Goal: Task Accomplishment & Management: Manage account settings

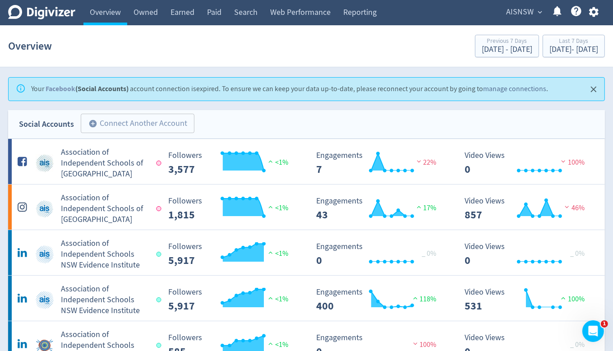
click at [527, 89] on link "manage connections" at bounding box center [514, 88] width 63 height 9
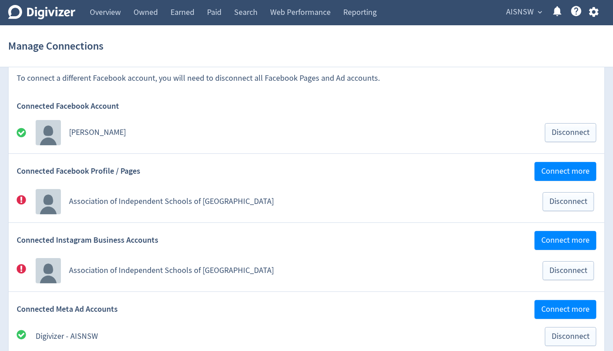
scroll to position [90, 0]
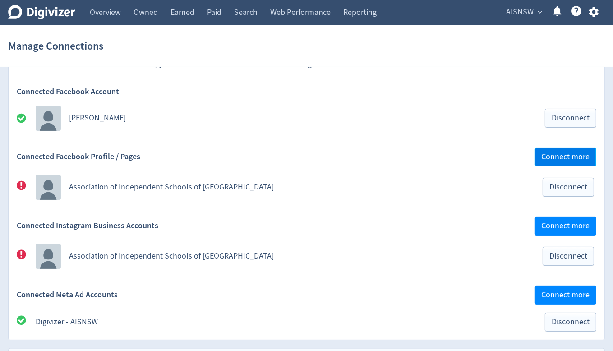
click at [559, 157] on span "Connect more" at bounding box center [565, 157] width 48 height 8
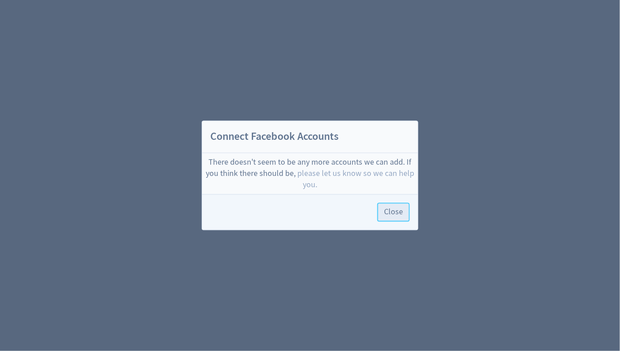
click at [397, 215] on span "Close" at bounding box center [393, 212] width 19 height 8
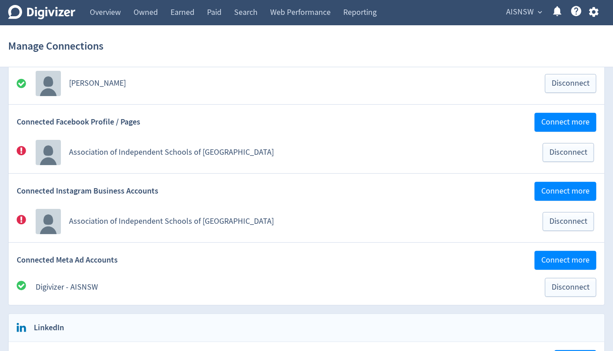
scroll to position [135, 0]
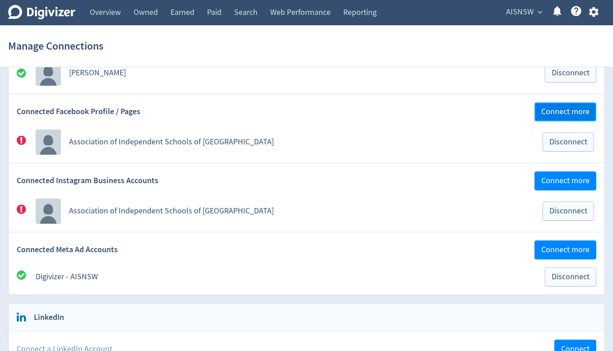
click at [560, 112] on span "Connect more" at bounding box center [565, 112] width 48 height 8
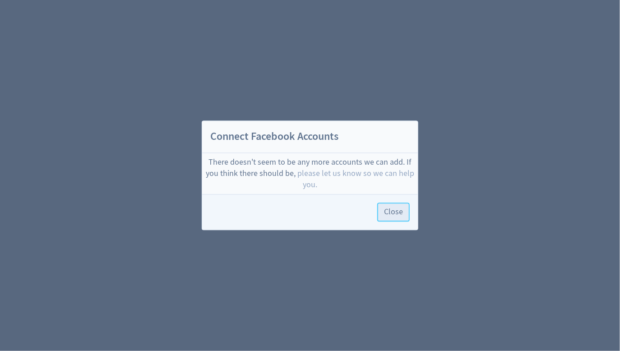
click at [401, 209] on span "Close" at bounding box center [393, 212] width 19 height 8
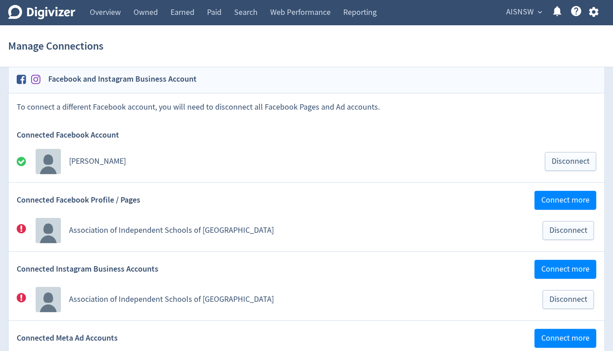
scroll to position [90, 0]
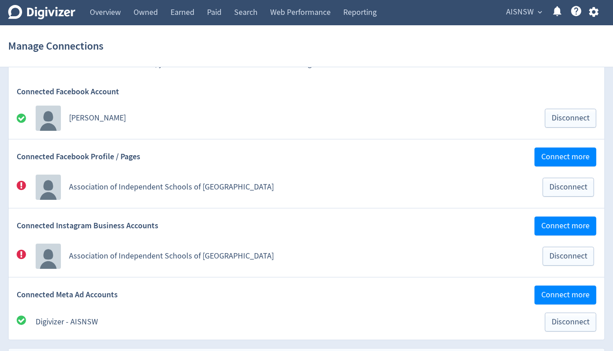
click at [88, 188] on link "Association of Independent Schools of NSW" at bounding box center [171, 187] width 205 height 10
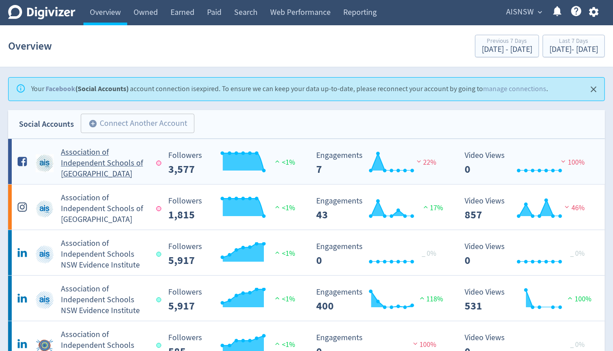
click at [97, 164] on h5 "Association of Independent Schools of NSW" at bounding box center [104, 163] width 87 height 32
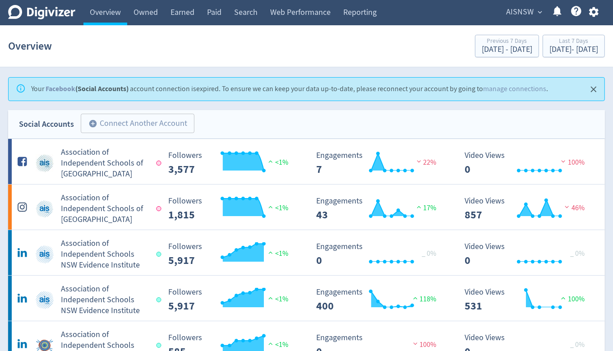
click at [521, 11] on span "AISNSW" at bounding box center [520, 12] width 28 height 14
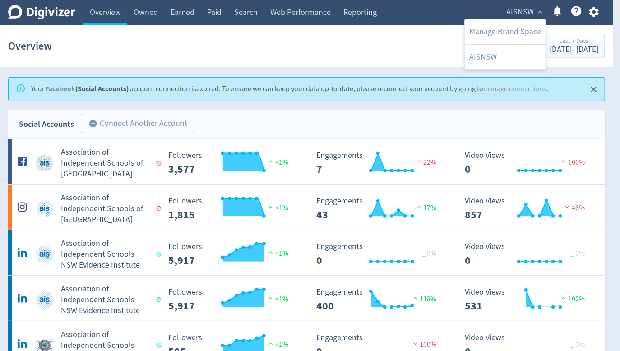
click at [601, 10] on div at bounding box center [310, 175] width 620 height 351
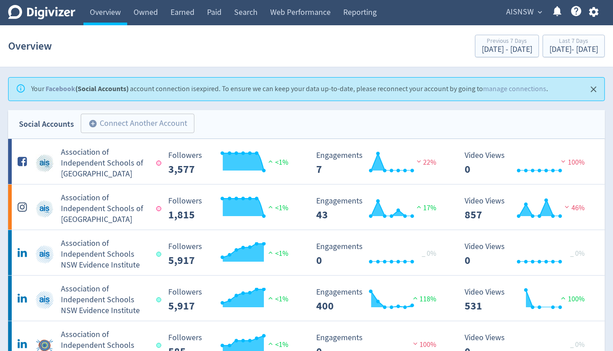
click at [597, 11] on icon "button" at bounding box center [593, 12] width 9 height 10
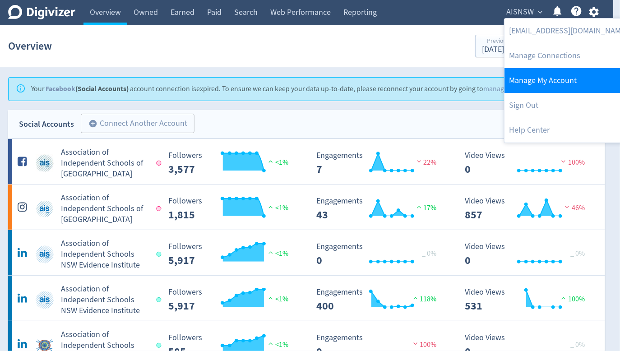
click at [548, 80] on link "Manage My Account" at bounding box center [567, 80] width 127 height 25
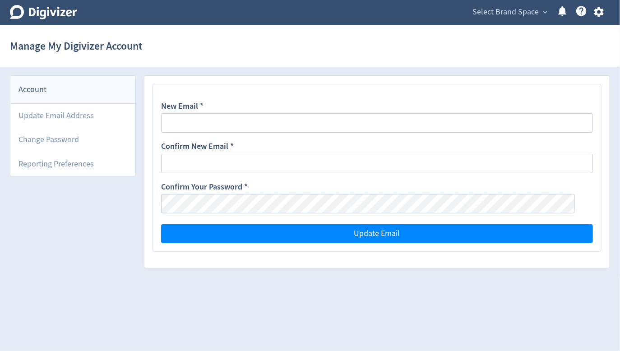
click at [600, 9] on icon "button" at bounding box center [598, 12] width 9 height 10
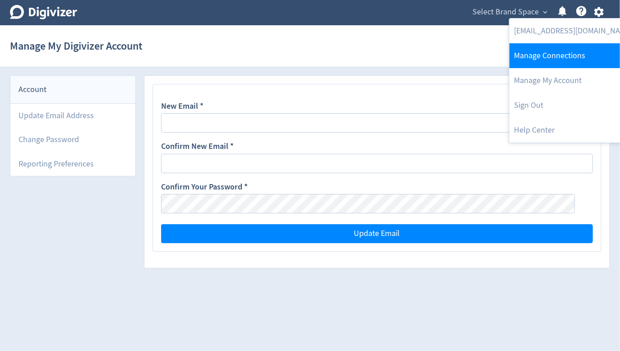
click at [570, 57] on link "Manage Connections" at bounding box center [572, 55] width 127 height 25
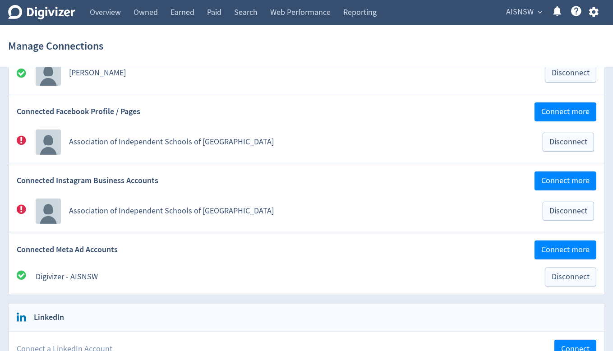
scroll to position [90, 0]
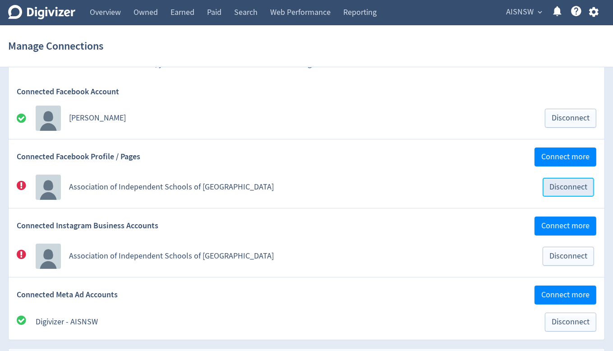
click at [564, 188] on span "Disconnect" at bounding box center [568, 187] width 38 height 8
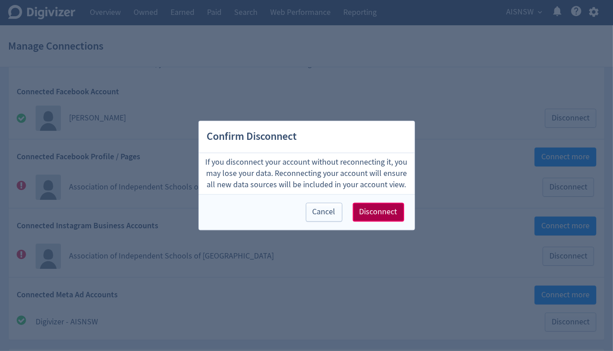
click at [392, 212] on span "Disconnect" at bounding box center [379, 212] width 38 height 8
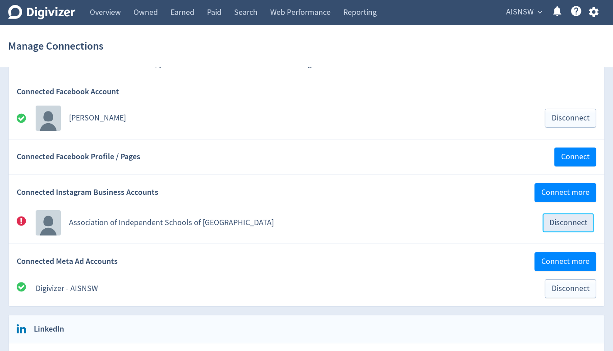
click at [563, 219] on span "Disconnect" at bounding box center [568, 223] width 38 height 8
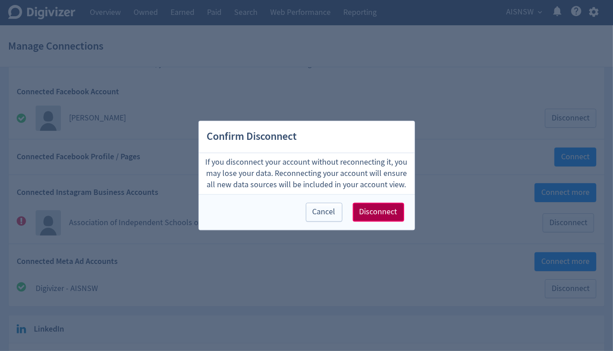
click at [391, 212] on span "Disconnect" at bounding box center [379, 212] width 38 height 8
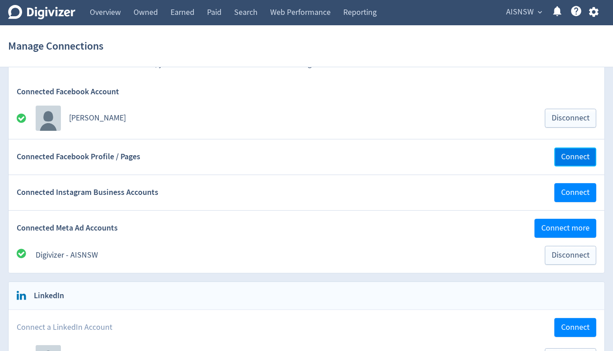
click at [573, 157] on span "Connect" at bounding box center [575, 157] width 28 height 8
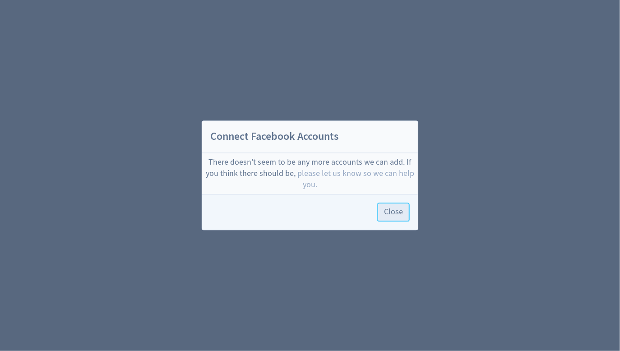
click at [390, 212] on span "Close" at bounding box center [393, 212] width 19 height 8
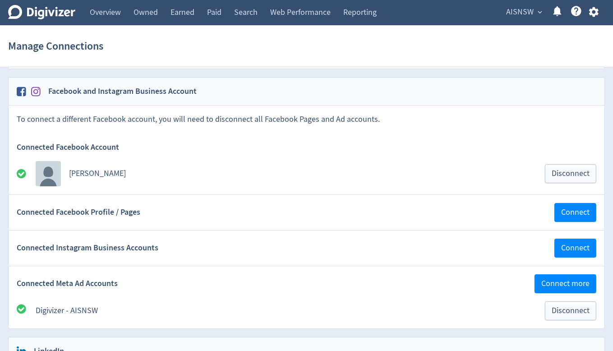
scroll to position [45, 0]
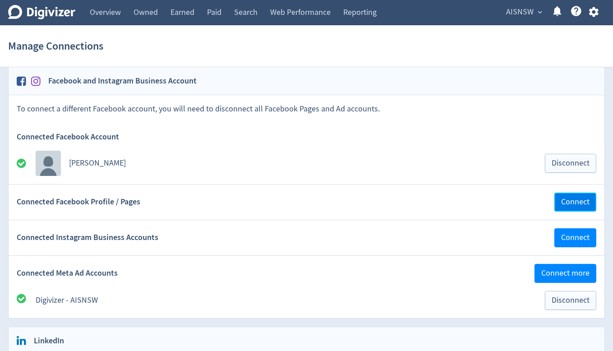
click at [583, 203] on span "Connect" at bounding box center [575, 202] width 28 height 8
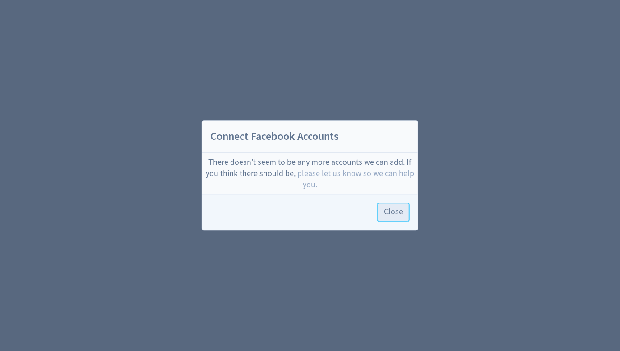
click at [386, 208] on span "Close" at bounding box center [393, 212] width 19 height 8
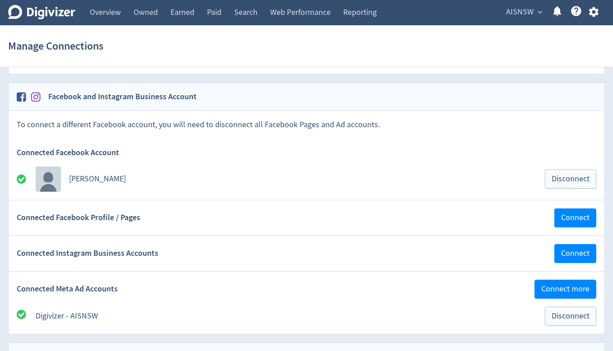
scroll to position [45, 0]
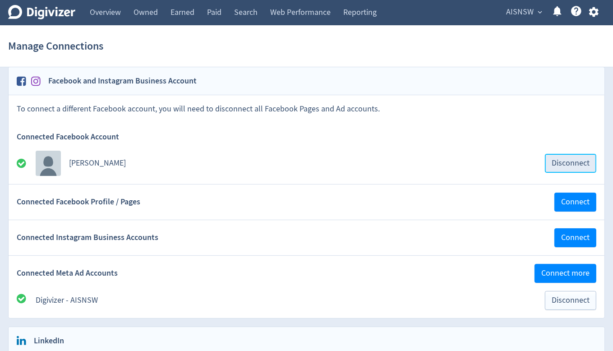
click at [567, 167] on span "Disconnect" at bounding box center [571, 163] width 38 height 8
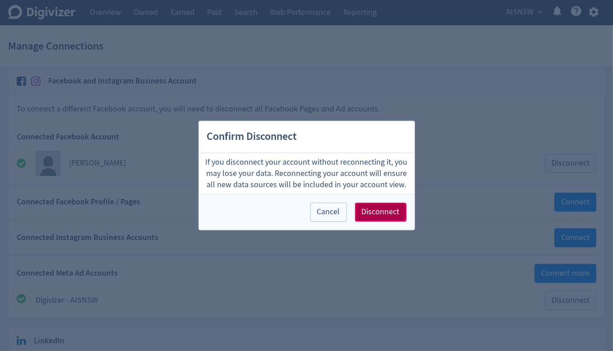
click at [397, 210] on span "Disconnect" at bounding box center [381, 212] width 38 height 8
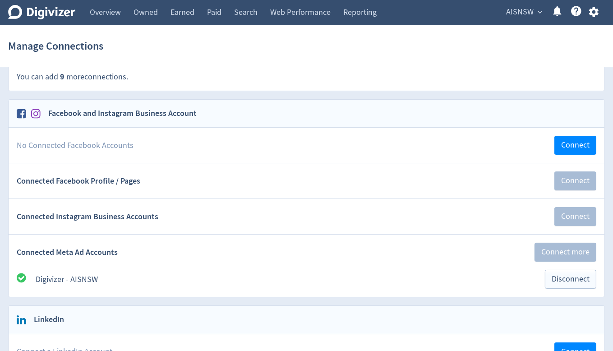
scroll to position [0, 0]
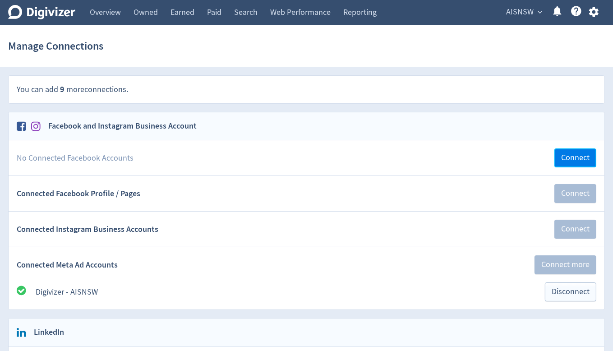
click at [574, 163] on button "Connect" at bounding box center [575, 157] width 42 height 19
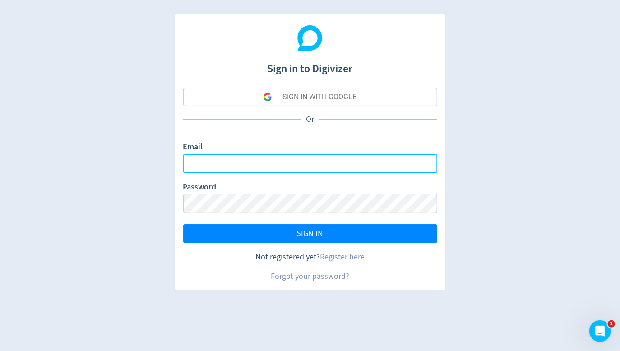
click at [213, 165] on input "Email" at bounding box center [310, 163] width 254 height 19
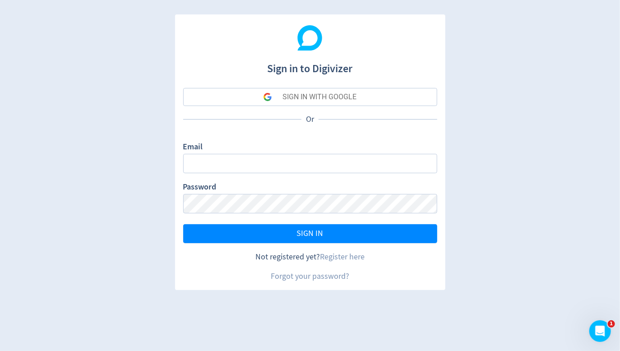
drag, startPoint x: 130, startPoint y: 135, endPoint x: 146, endPoint y: 132, distance: 16.5
click at [130, 135] on div "Sign in to Digivizer SIGN IN WITH GOOGLE Or Email Password SIGN IN Not register…" at bounding box center [310, 175] width 620 height 351
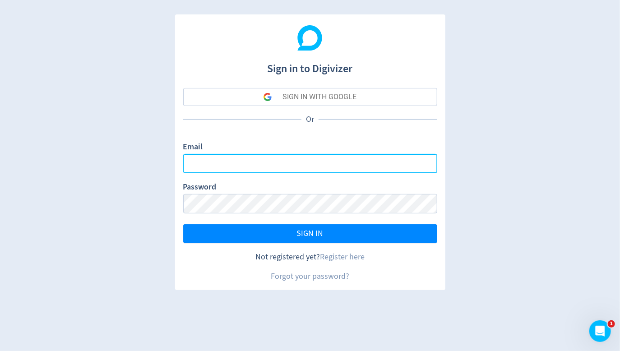
click at [238, 165] on input "Email" at bounding box center [310, 163] width 254 height 19
click at [332, 161] on input "Email" at bounding box center [310, 163] width 254 height 19
drag, startPoint x: 302, startPoint y: 161, endPoint x: 195, endPoint y: 158, distance: 107.4
click at [195, 158] on input "lachlan.anderson54@gmail.com" at bounding box center [310, 163] width 254 height 19
type input "landerson@aisnsw.edu.au"
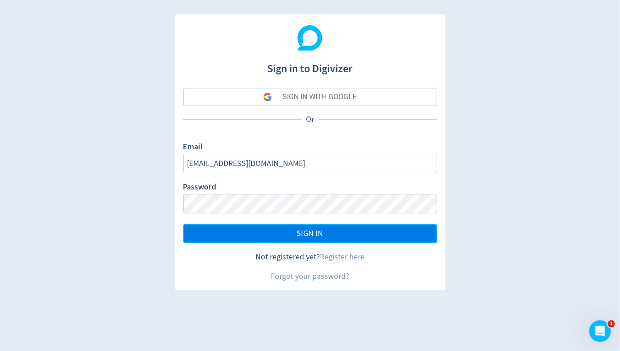
click at [359, 235] on button "SIGN IN" at bounding box center [310, 233] width 254 height 19
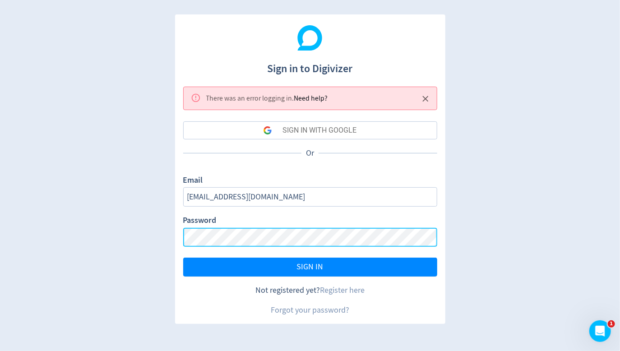
click at [154, 240] on div "Sign in to Digivizer There was an error logging in . Need help? SIGN IN WITH GO…" at bounding box center [310, 175] width 620 height 351
click at [183, 258] on button "SIGN IN" at bounding box center [310, 267] width 254 height 19
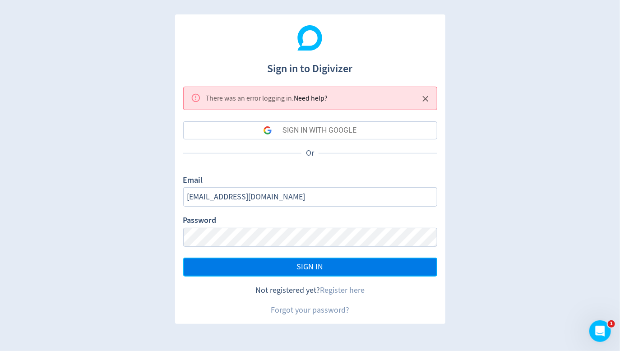
click at [334, 270] on button "SIGN IN" at bounding box center [310, 267] width 254 height 19
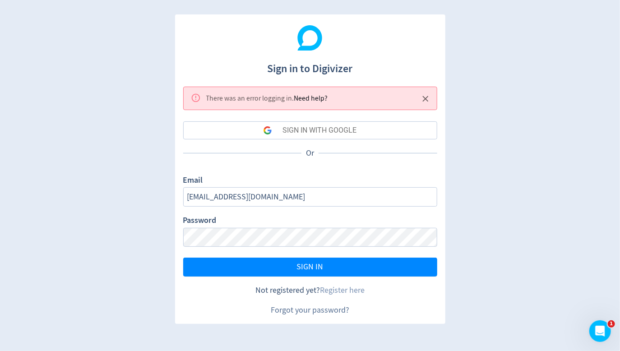
click at [323, 308] on link "Forgot your password?" at bounding box center [310, 310] width 78 height 10
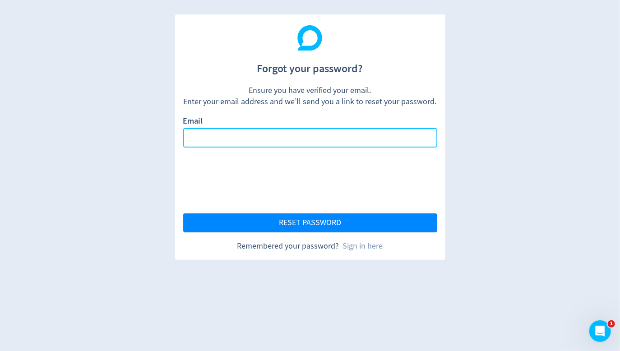
click at [366, 133] on input "Email" at bounding box center [310, 137] width 254 height 19
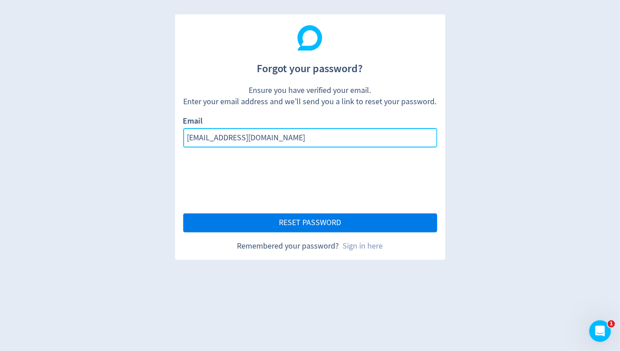
type input "landerson@aisnsw.edu.au"
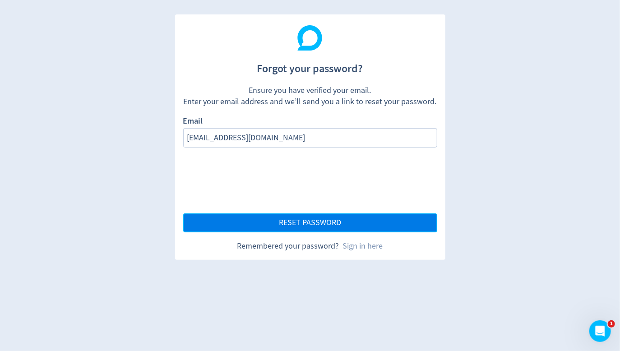
click at [331, 221] on span "RESET PASSWORD" at bounding box center [310, 223] width 62 height 8
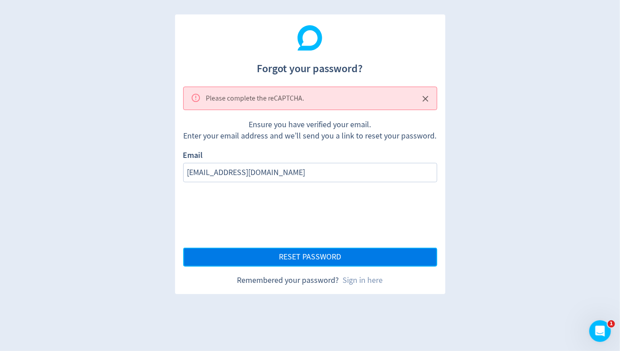
click at [253, 258] on button "RESET PASSWORD" at bounding box center [310, 257] width 254 height 19
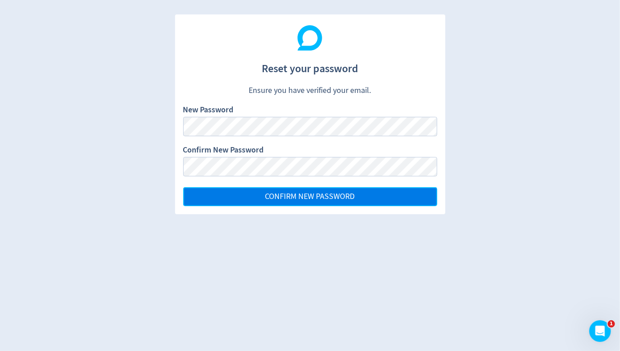
click at [347, 197] on span "CONFIRM NEW PASSWORD" at bounding box center [310, 197] width 90 height 8
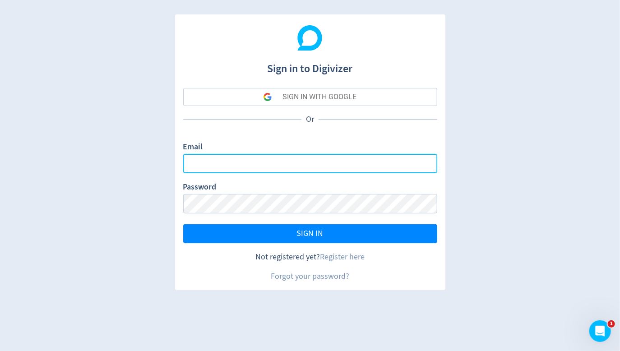
click at [234, 163] on input "Email" at bounding box center [310, 163] width 254 height 19
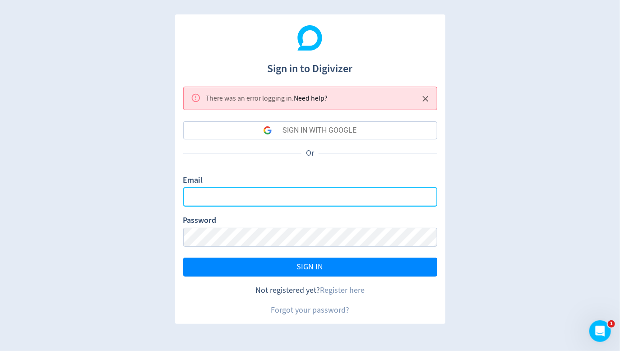
click at [215, 190] on input "Email" at bounding box center [310, 196] width 254 height 19
type input "[EMAIL_ADDRESS][DOMAIN_NAME]"
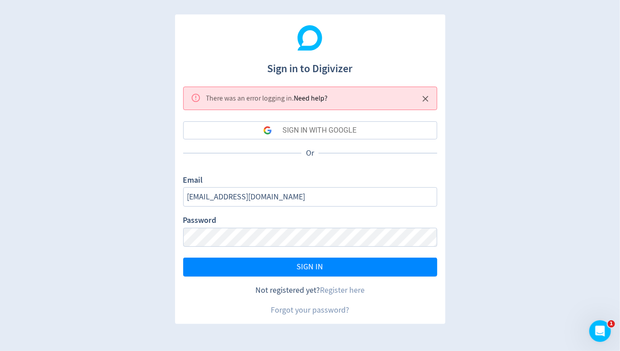
click at [470, 173] on div "Sign in to Digivizer There was an error logging in . Need help? SIGN IN WITH GO…" at bounding box center [310, 175] width 620 height 351
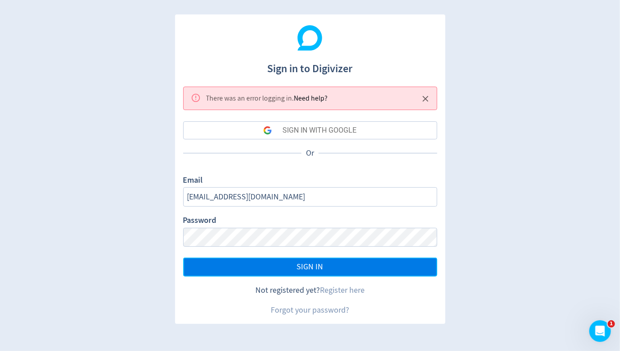
click at [274, 269] on button "SIGN IN" at bounding box center [310, 267] width 254 height 19
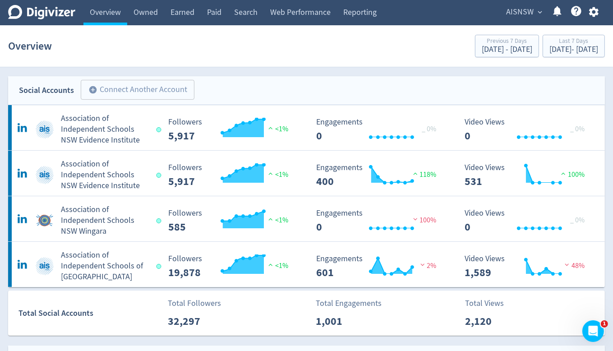
click at [594, 11] on icon "button" at bounding box center [594, 12] width 12 height 12
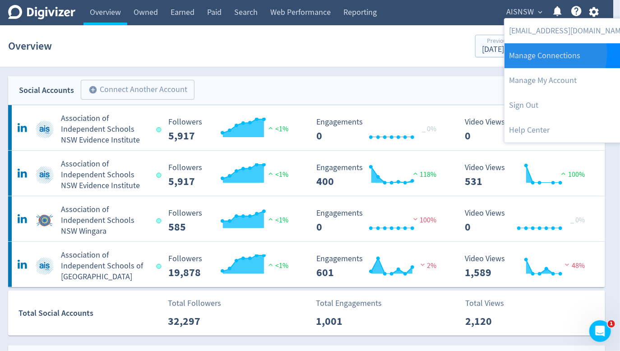
click at [544, 53] on link "Manage Connections" at bounding box center [567, 55] width 127 height 25
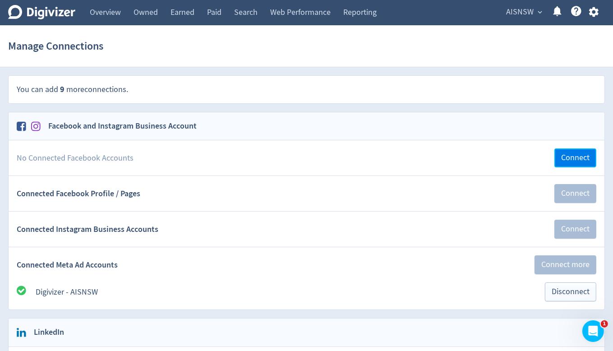
click at [567, 156] on span "Connect" at bounding box center [575, 158] width 28 height 8
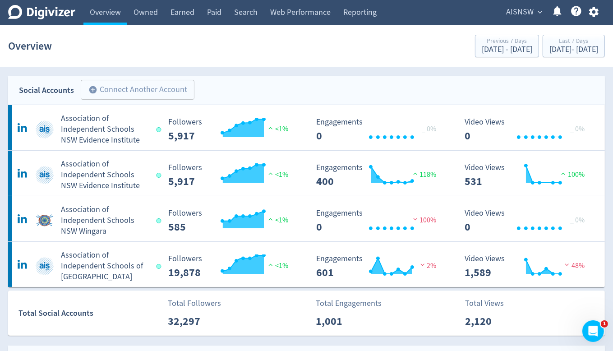
click at [594, 15] on icon "button" at bounding box center [593, 12] width 9 height 10
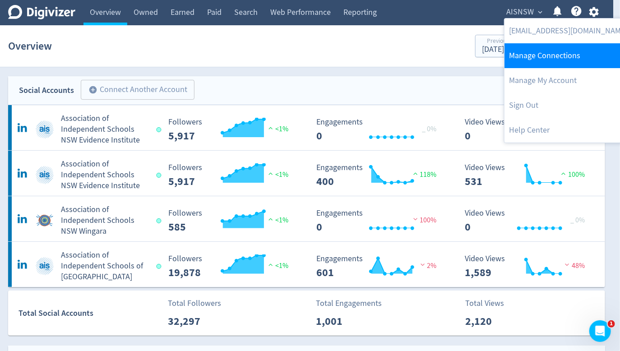
click at [565, 53] on link "Manage Connections" at bounding box center [567, 55] width 127 height 25
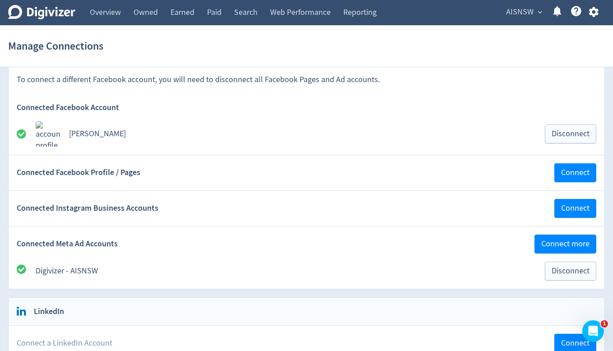
scroll to position [90, 0]
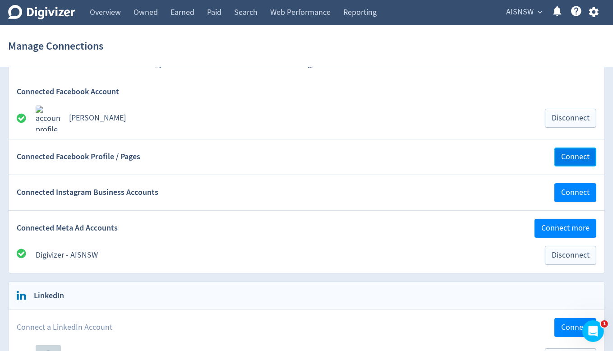
click at [575, 160] on span "Connect" at bounding box center [575, 157] width 28 height 8
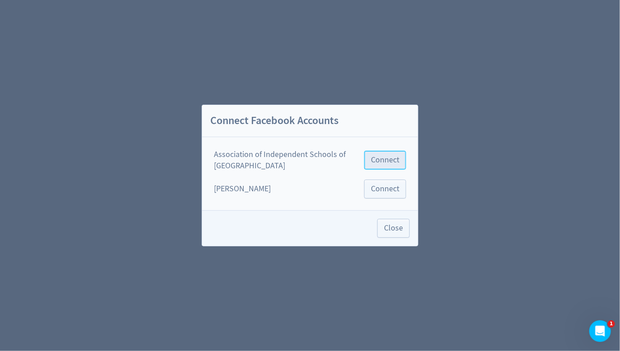
click at [401, 157] on button "Connect" at bounding box center [385, 160] width 42 height 19
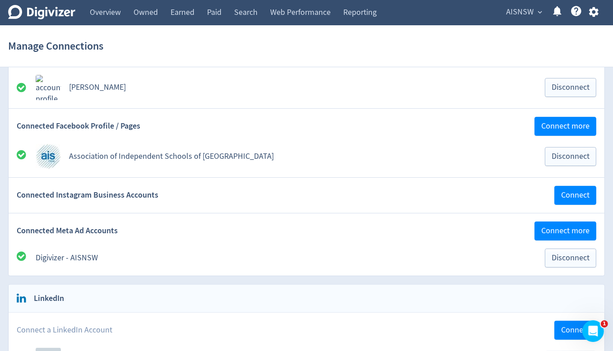
scroll to position [135, 0]
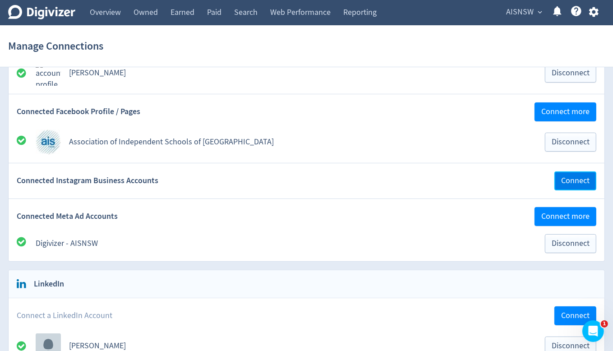
click at [572, 177] on span "Connect" at bounding box center [575, 181] width 28 height 8
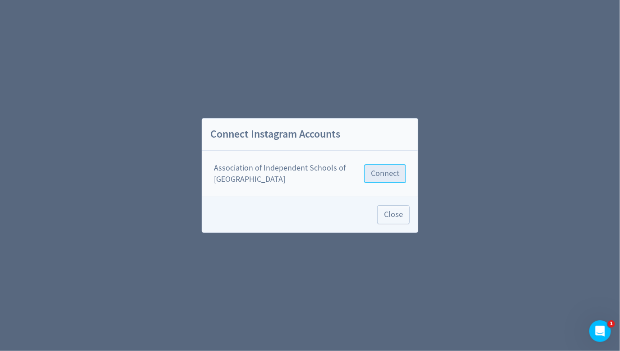
click at [388, 173] on span "Connect" at bounding box center [385, 174] width 28 height 8
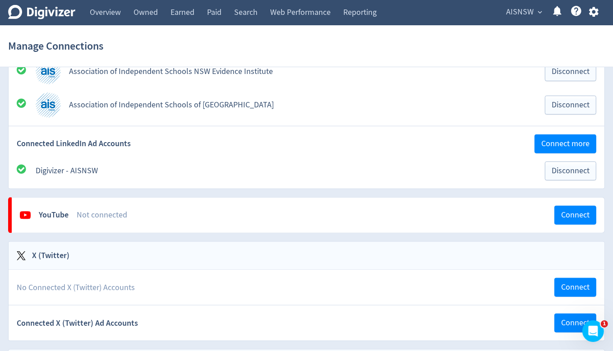
scroll to position [586, 0]
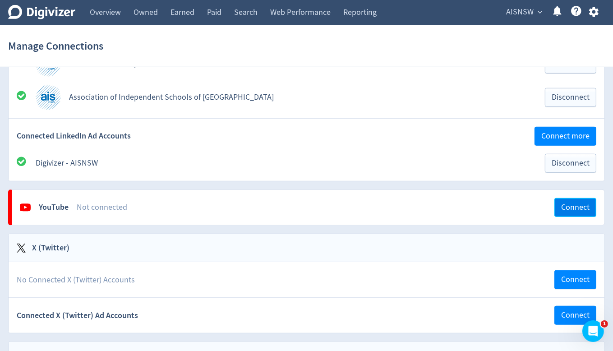
click at [570, 205] on span "Connect" at bounding box center [575, 207] width 28 height 8
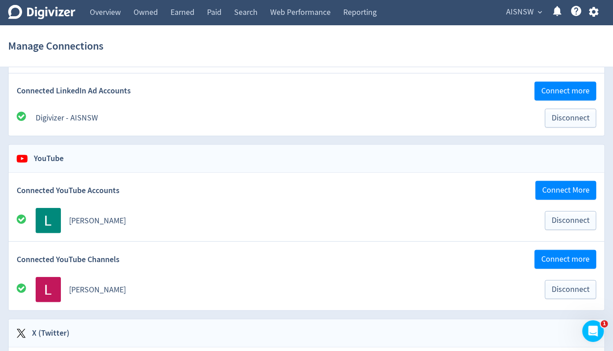
scroll to position [677, 0]
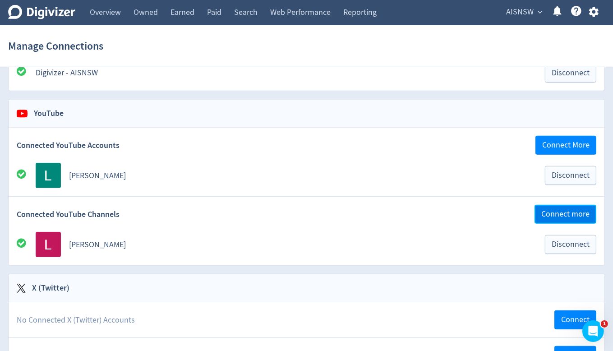
click at [568, 215] on span "Connect more" at bounding box center [565, 214] width 48 height 8
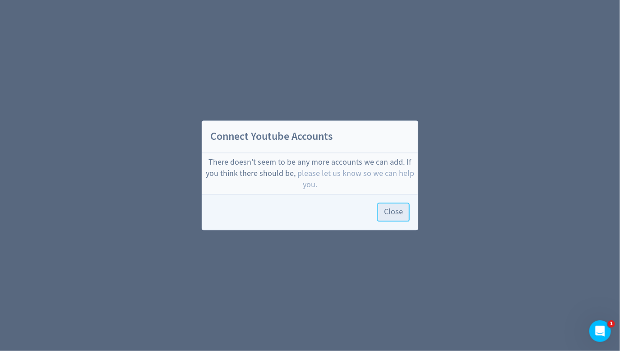
click at [395, 210] on span "Close" at bounding box center [393, 212] width 19 height 8
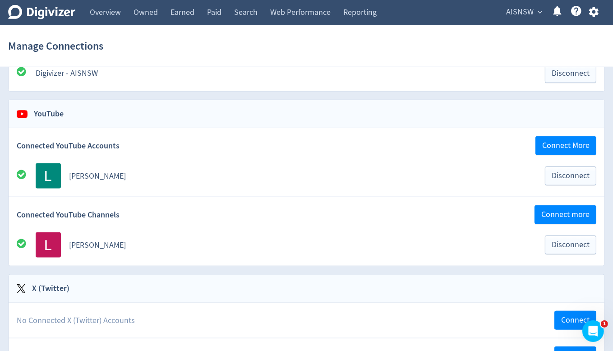
scroll to position [677, 0]
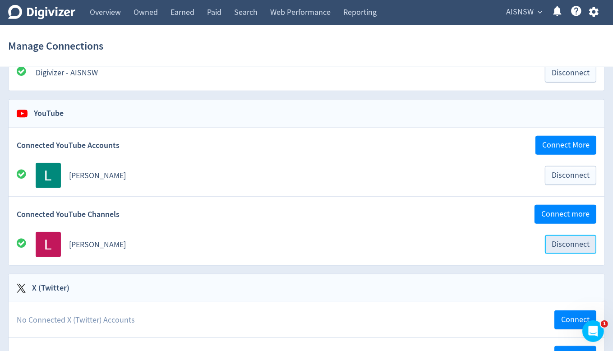
click at [581, 244] on span "Disconnect" at bounding box center [571, 244] width 38 height 8
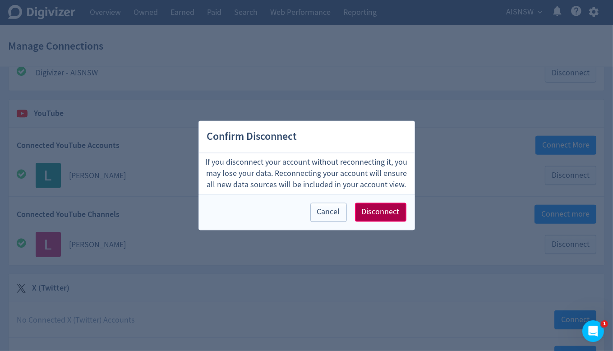
click at [390, 212] on span "Disconnect" at bounding box center [381, 212] width 38 height 8
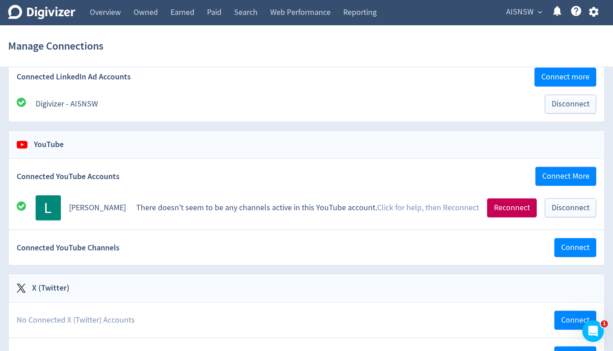
scroll to position [632, 0]
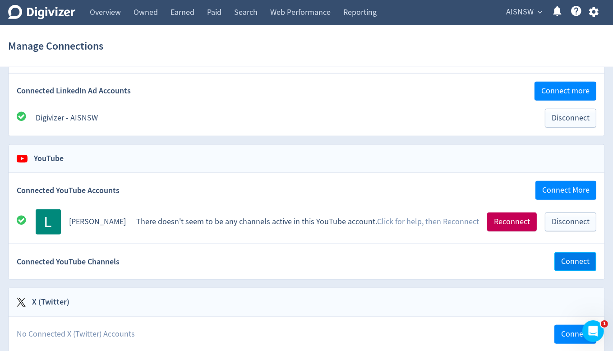
click at [586, 263] on span "Connect" at bounding box center [575, 262] width 28 height 8
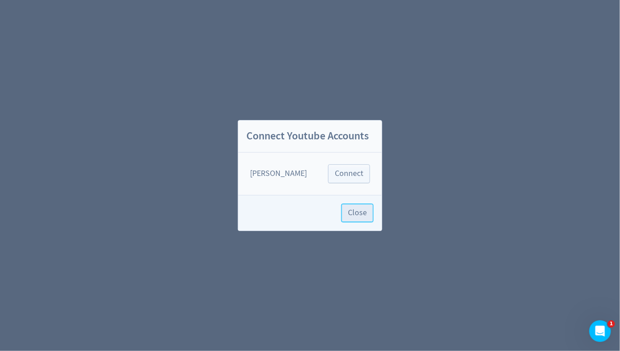
click at [368, 214] on button "Close" at bounding box center [357, 212] width 32 height 19
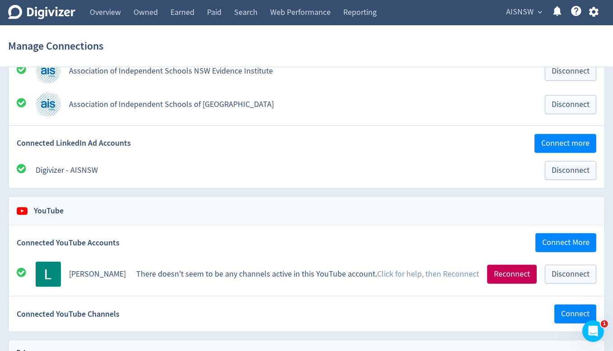
scroll to position [632, 0]
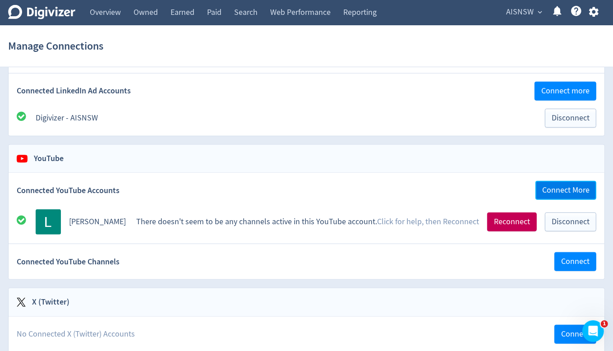
click at [555, 187] on span "Connect More" at bounding box center [565, 190] width 47 height 8
